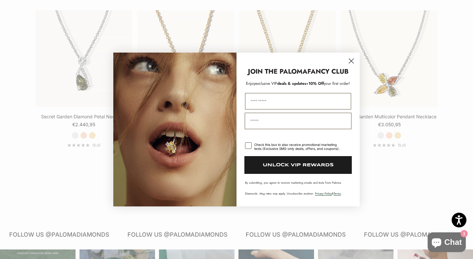
scroll to position [715, 0]
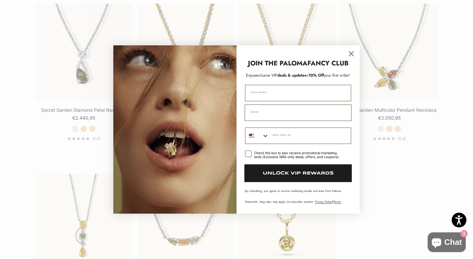
click at [350, 55] on circle "Close dialog" at bounding box center [351, 53] width 11 height 11
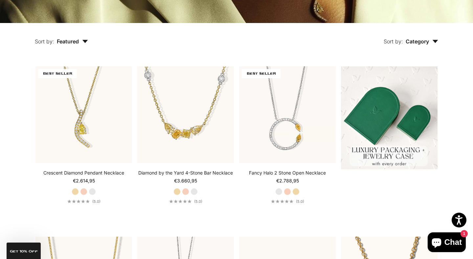
scroll to position [0, 0]
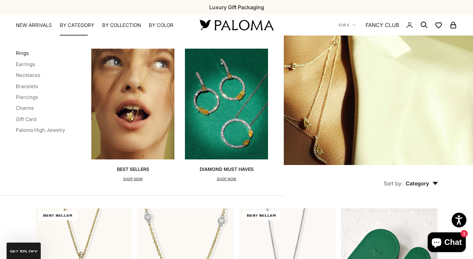
click at [24, 54] on link "Rings" at bounding box center [22, 53] width 13 height 6
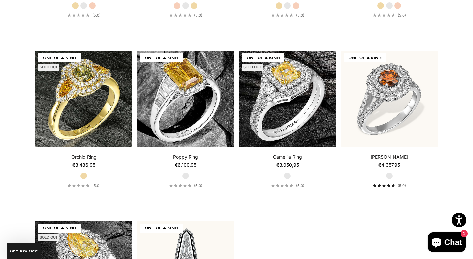
scroll to position [2725, 0]
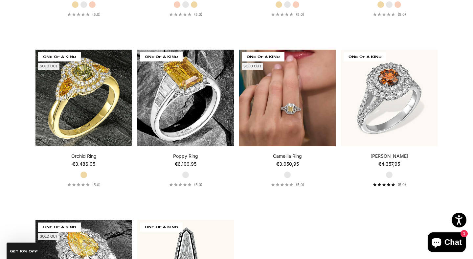
click at [301, 85] on img at bounding box center [287, 98] width 97 height 97
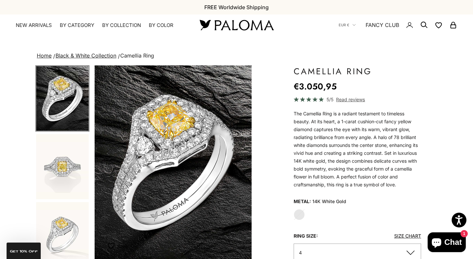
click at [353, 101] on span "Read reviews" at bounding box center [350, 100] width 29 height 8
click at [61, 180] on img "Go to item 2" at bounding box center [62, 166] width 53 height 65
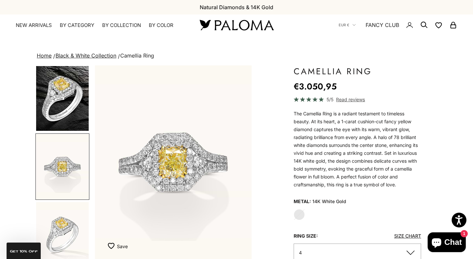
click at [62, 227] on img "Go to item 3" at bounding box center [62, 234] width 53 height 65
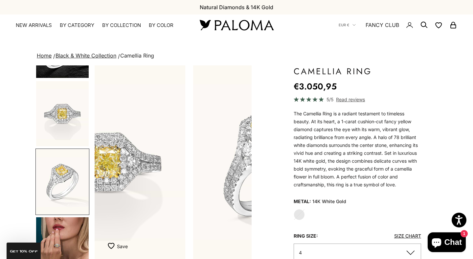
scroll to position [64, 0]
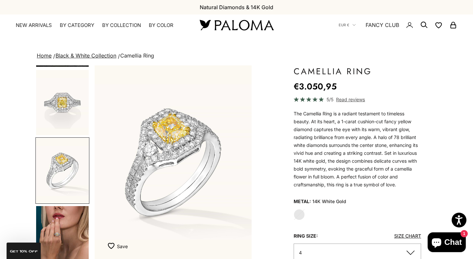
click at [62, 227] on img "Go to item 4" at bounding box center [62, 238] width 53 height 65
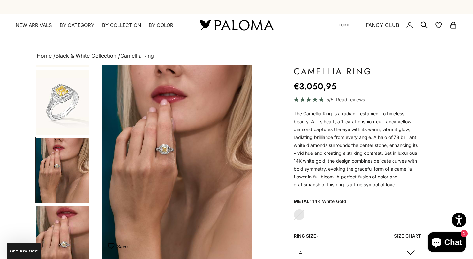
scroll to position [0, 495]
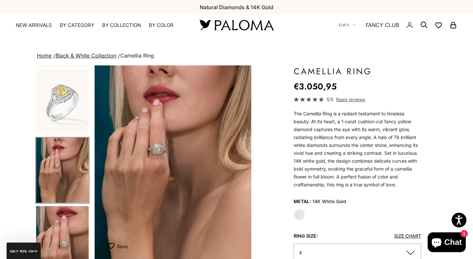
click at [166, 160] on img "Item 4 of 9" at bounding box center [173, 162] width 157 height 194
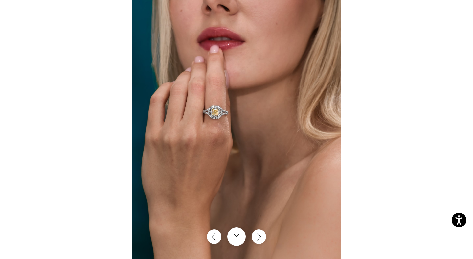
click at [219, 117] on img at bounding box center [237, 129] width 210 height 259
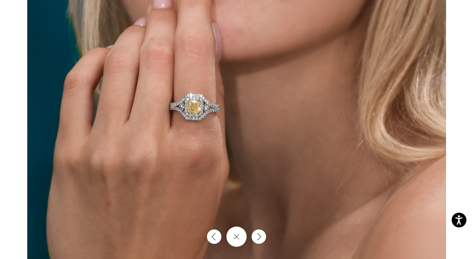
click at [235, 234] on button "Close gallery" at bounding box center [236, 236] width 20 height 20
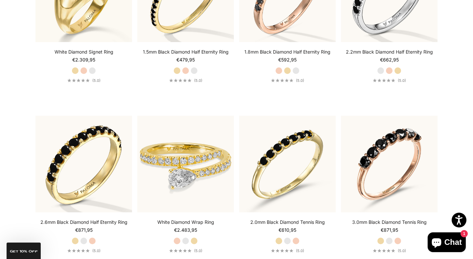
scroll to position [2540, 0]
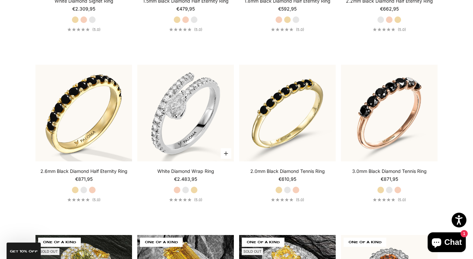
click at [196, 104] on img at bounding box center [185, 113] width 97 height 97
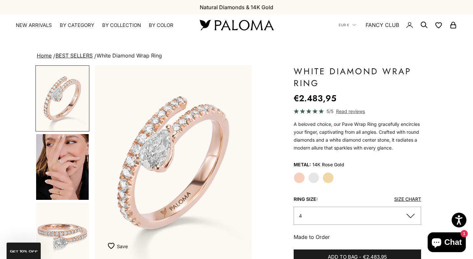
click at [71, 161] on img "Go to item 4" at bounding box center [62, 167] width 53 height 66
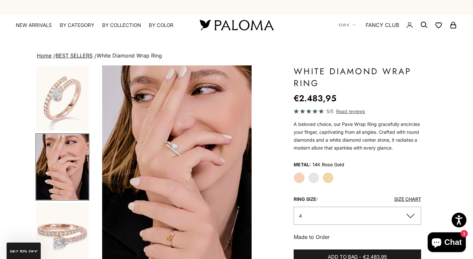
scroll to position [0, 165]
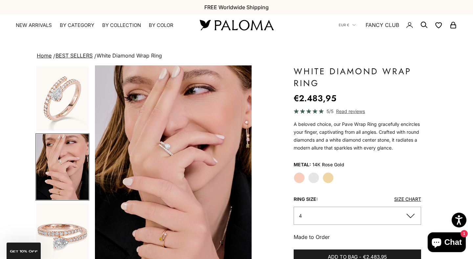
click at [136, 168] on img "Item 4 of 14" at bounding box center [173, 163] width 157 height 196
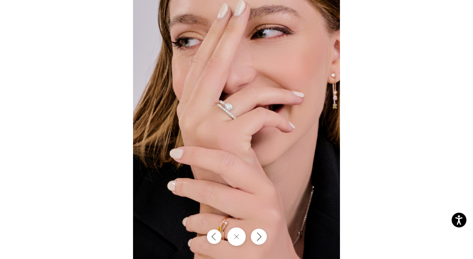
click at [258, 241] on button "Next" at bounding box center [259, 237] width 16 height 16
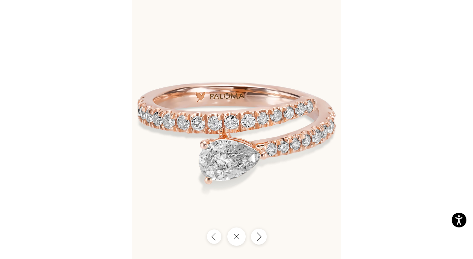
click at [258, 241] on button "Next" at bounding box center [259, 237] width 16 height 16
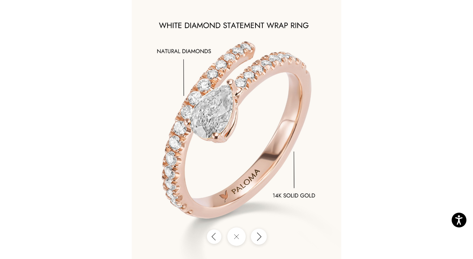
click at [258, 241] on button "Next" at bounding box center [259, 237] width 16 height 16
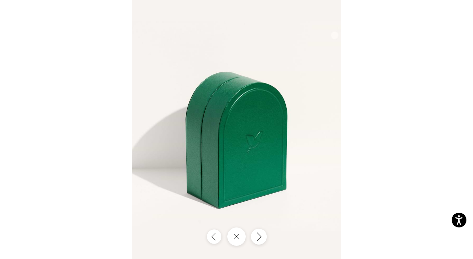
click at [258, 241] on button "Next" at bounding box center [259, 237] width 16 height 16
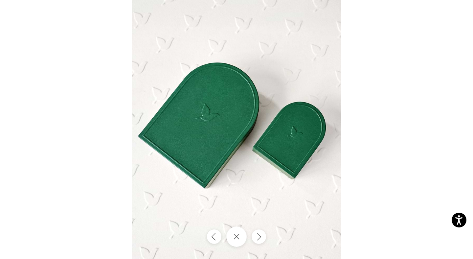
click at [240, 239] on button "Close gallery" at bounding box center [236, 236] width 20 height 20
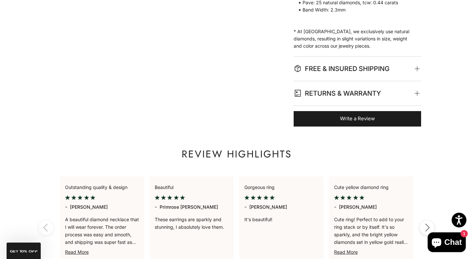
scroll to position [0, 0]
